Goal: Browse casually

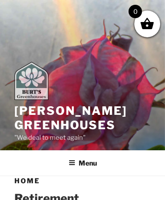
click at [35, 83] on img at bounding box center [31, 81] width 34 height 38
